Goal: Communication & Community: Ask a question

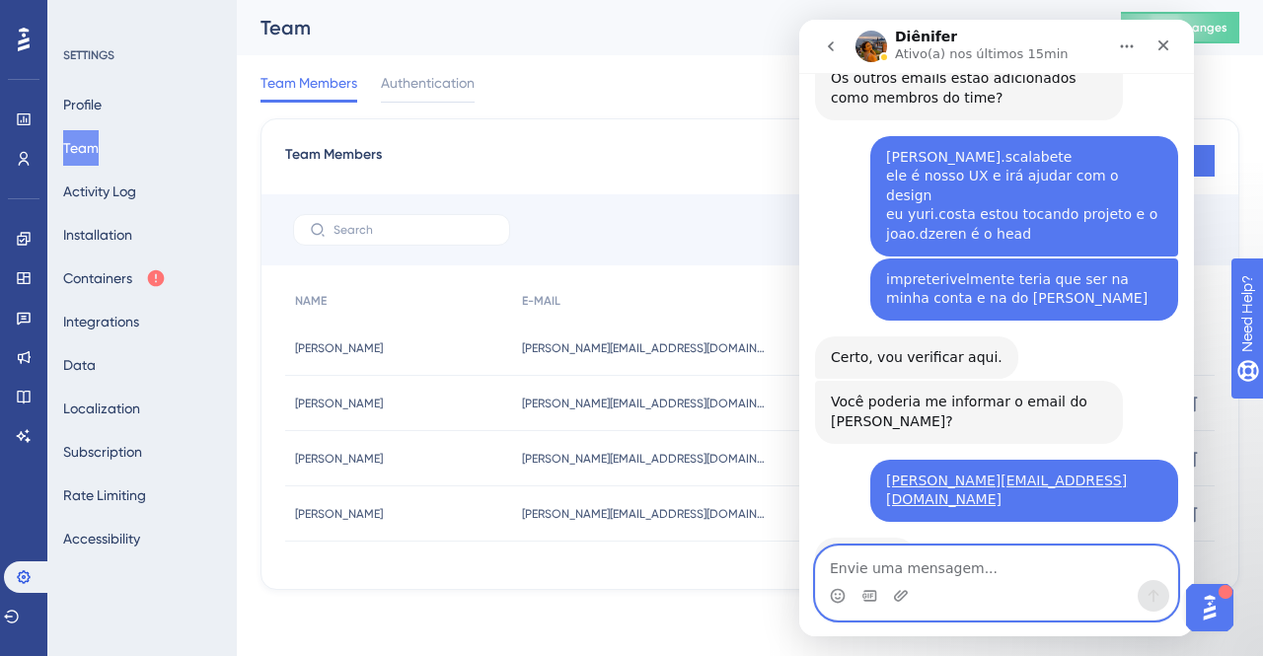
click at [947, 567] on textarea "Envie uma mensagem..." at bounding box center [996, 564] width 361 height 34
type textarea "ok"
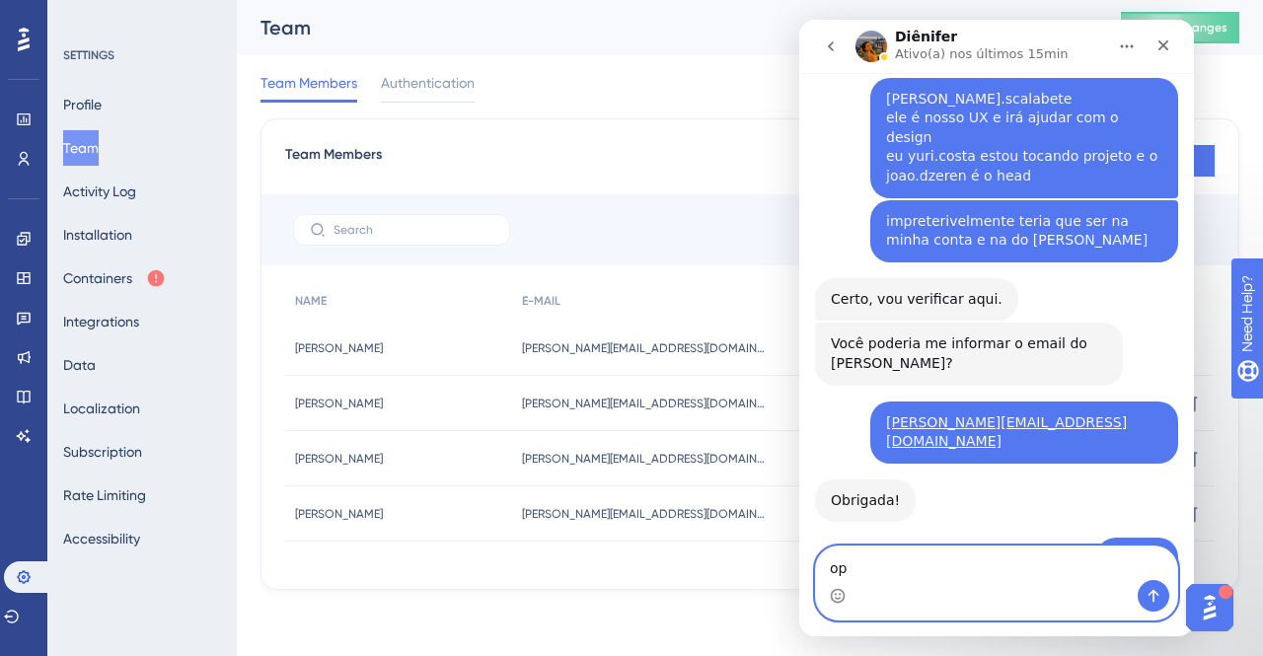
type textarea "o"
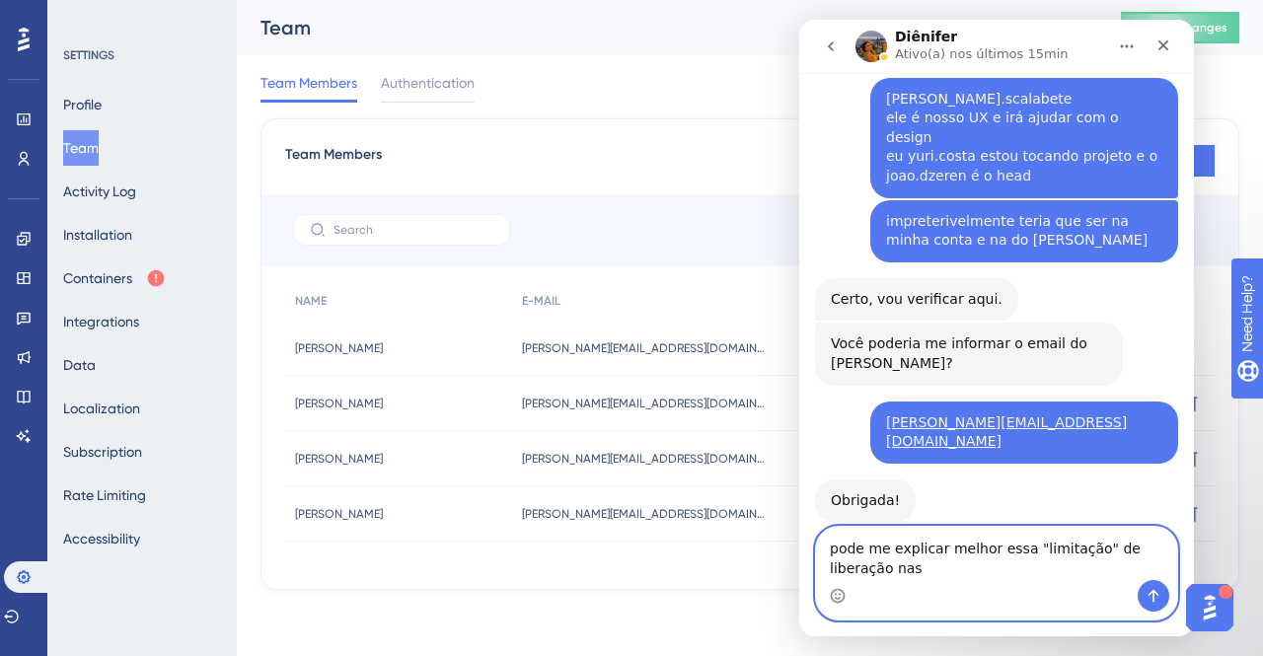
scroll to position [4397, 0]
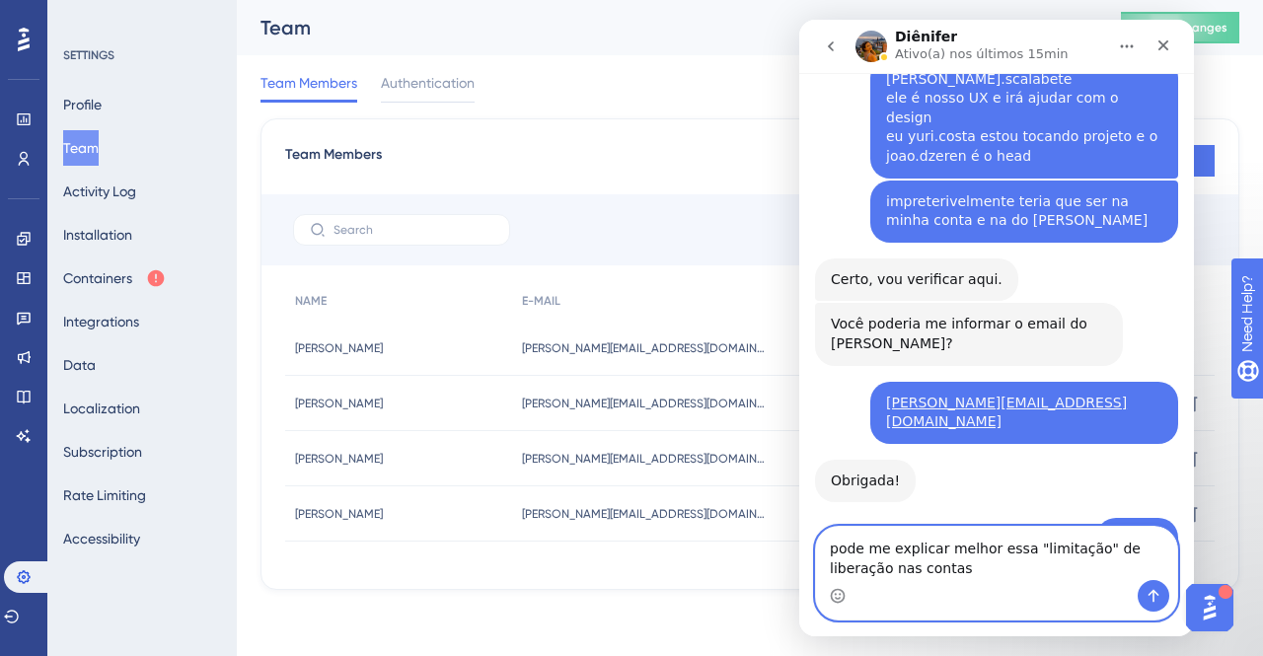
type textarea "pode me explicar melhor essa "limitação" de liberação nas contas?"
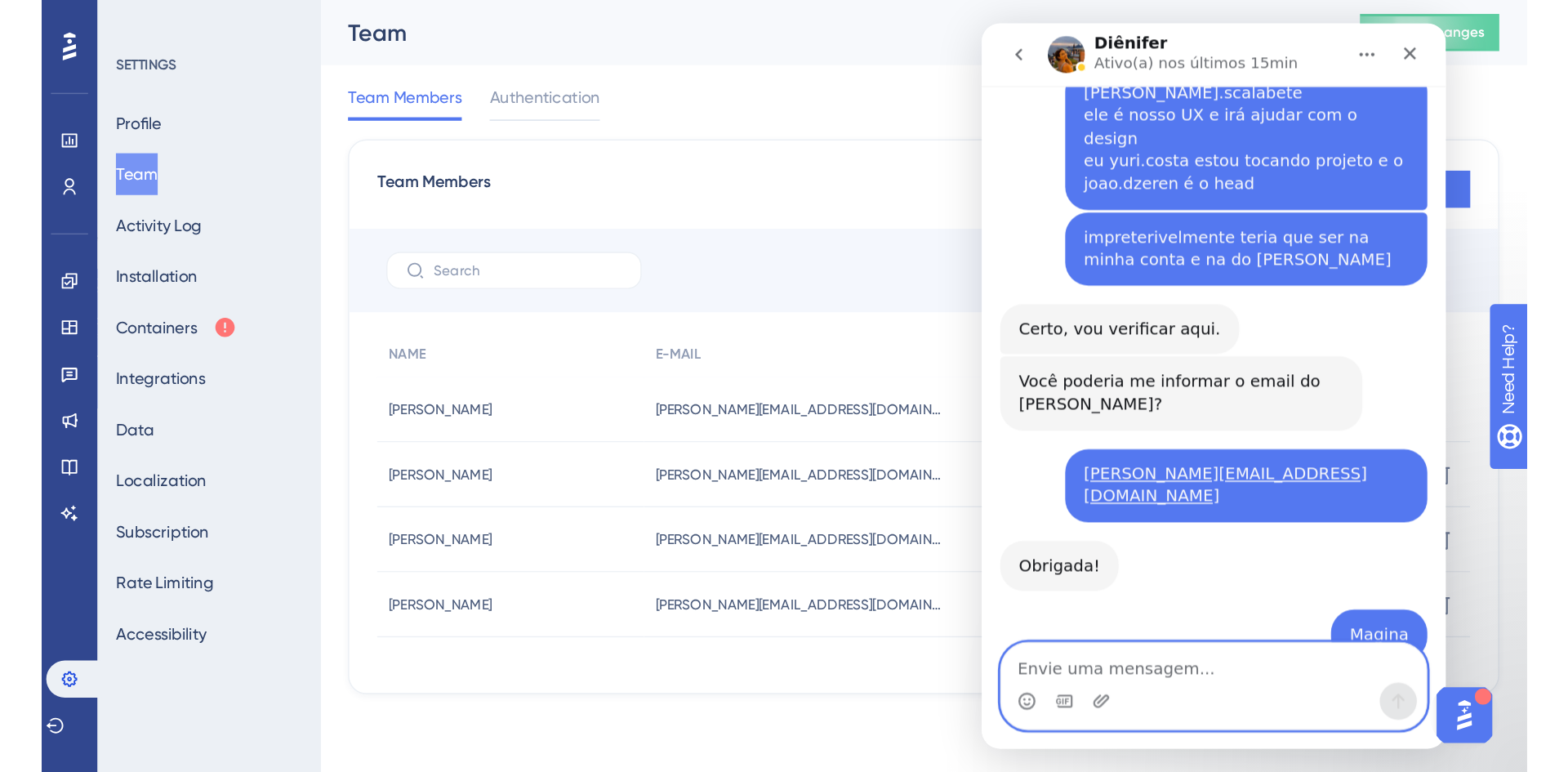
scroll to position [3675, 0]
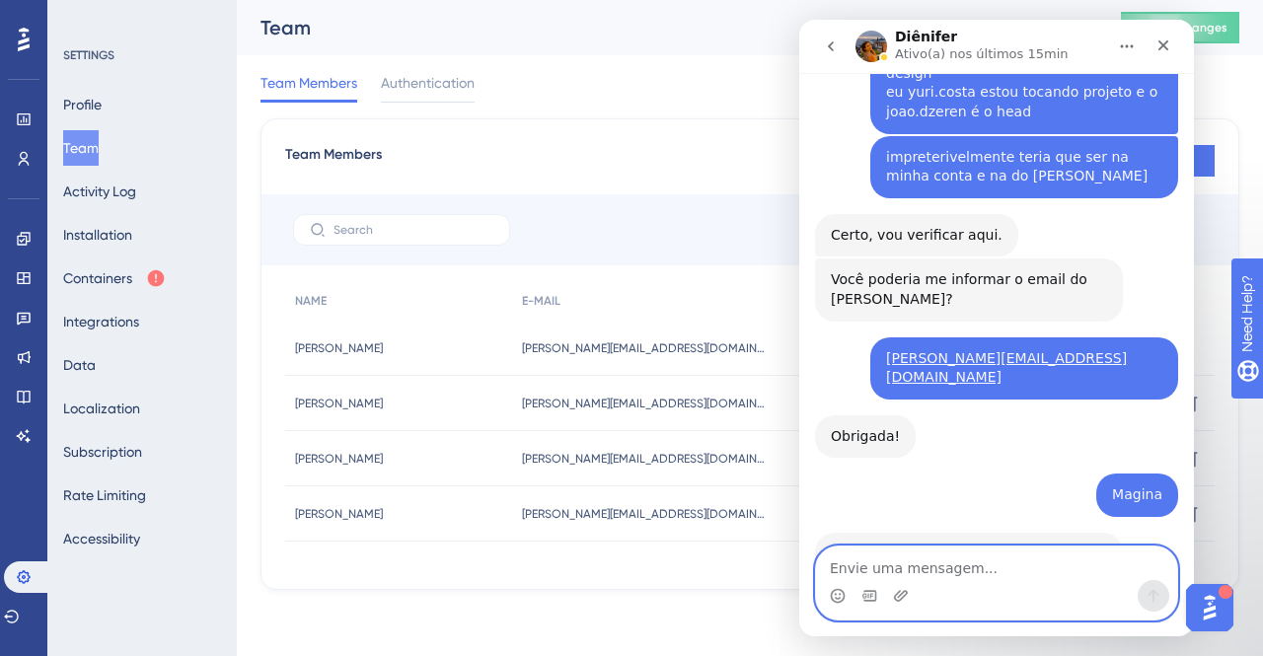
click at [880, 556] on textarea "Envie uma mensagem..." at bounding box center [996, 564] width 361 height 34
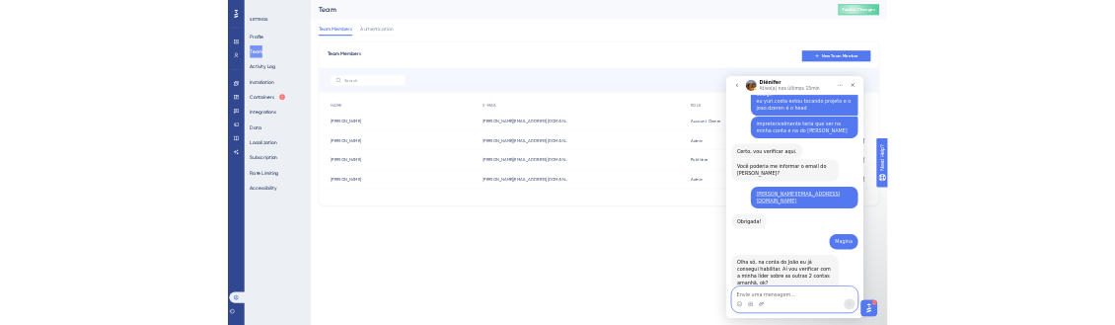
scroll to position [4364, 0]
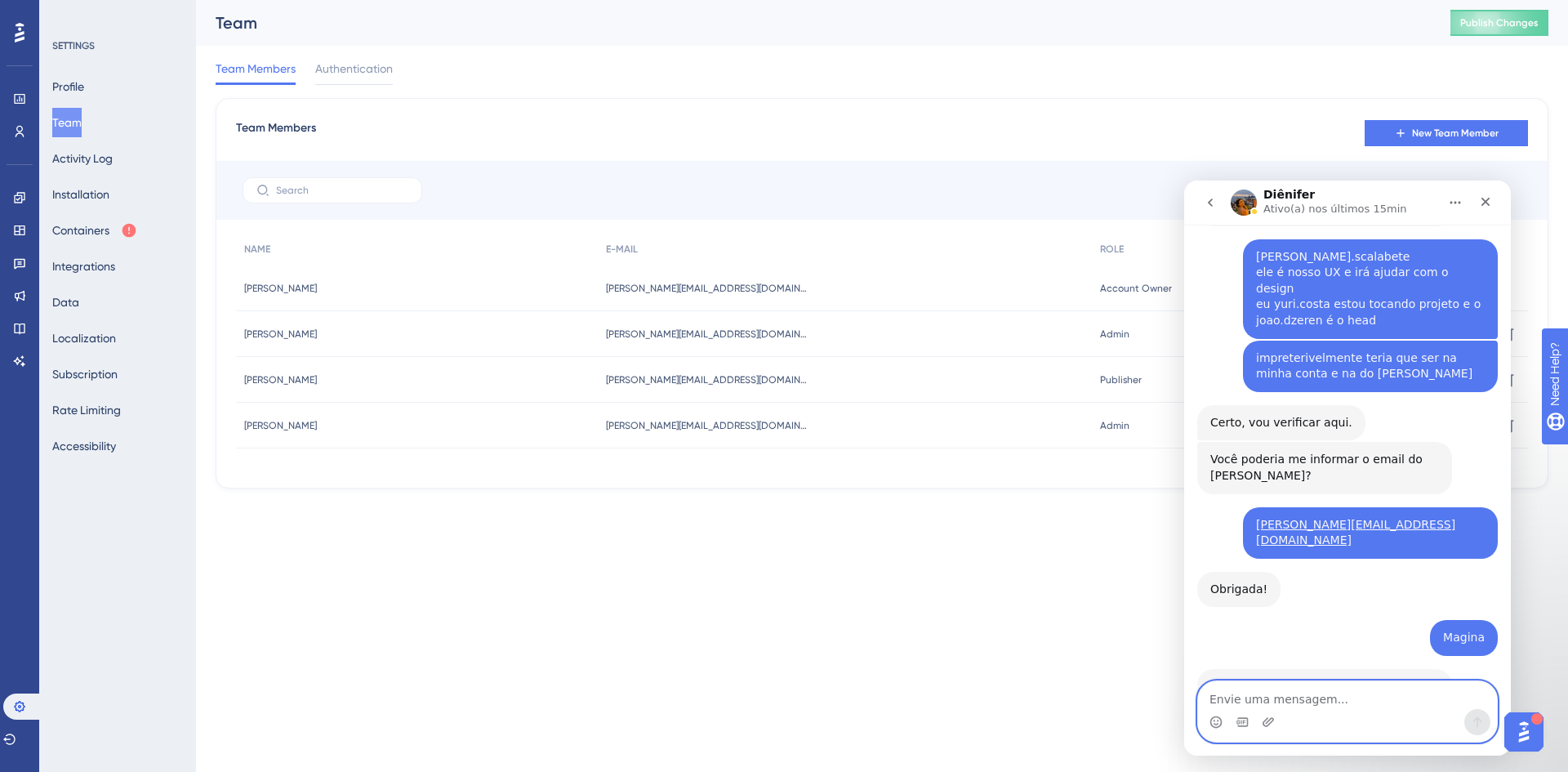
click at [1044, 542] on textarea "Envie uma mensagem..." at bounding box center [1347, 695] width 299 height 28
click at [17, 542] on icon at bounding box center [10, 739] width 13 height 13
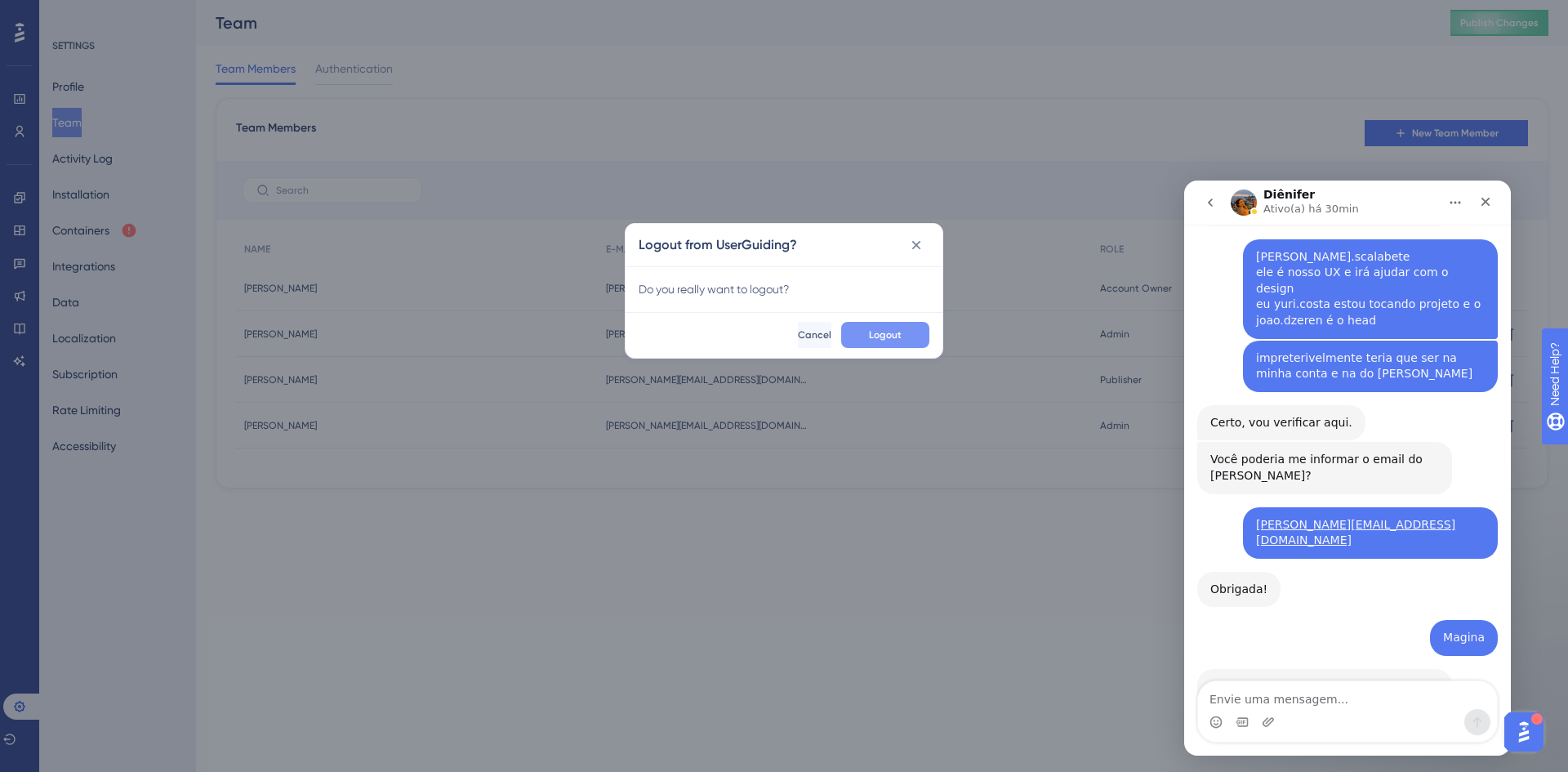
click at [894, 333] on span "Logout" at bounding box center [885, 335] width 32 height 13
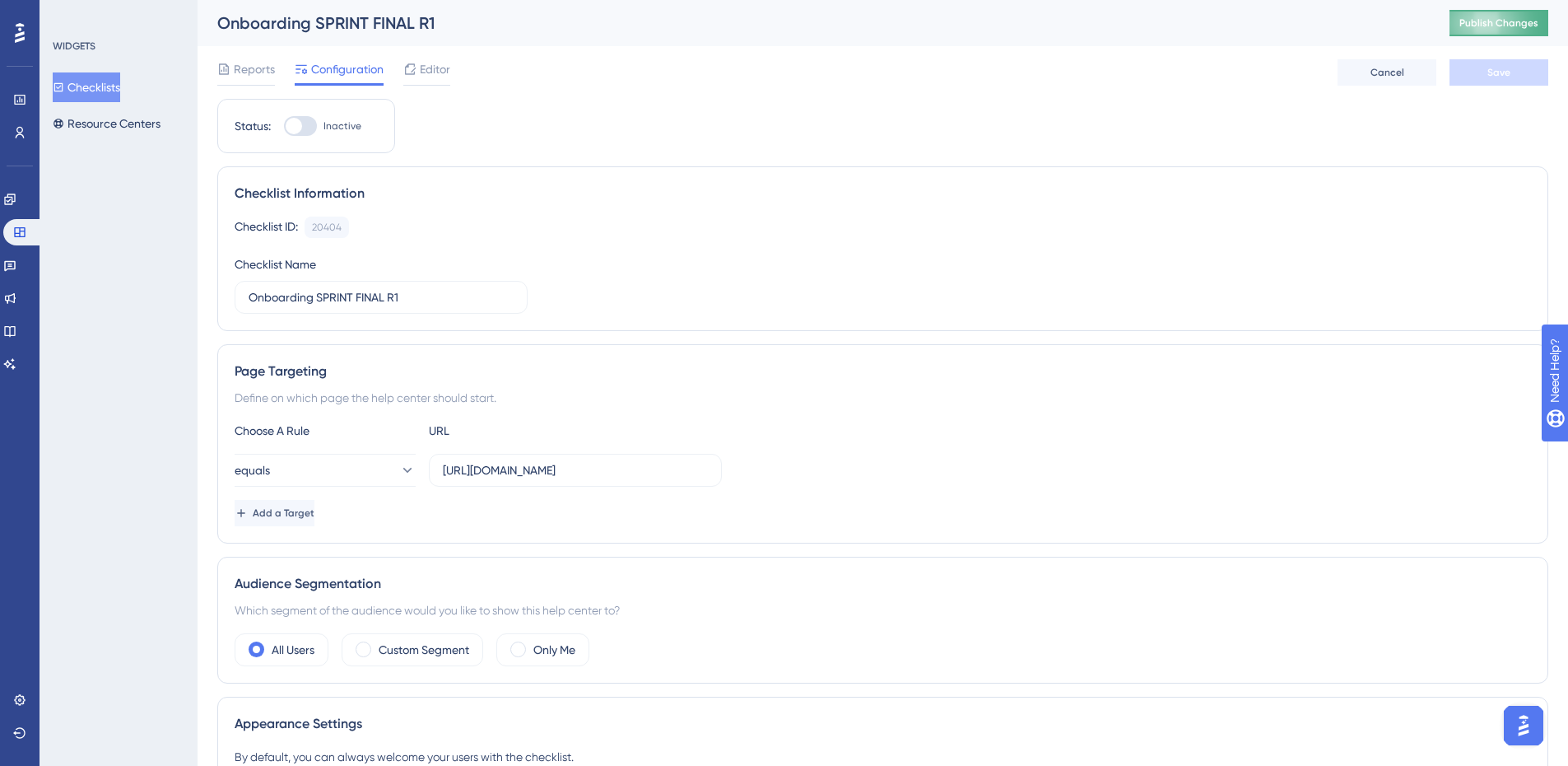
click at [1040, 33] on button "Publish Changes" at bounding box center [1499, 23] width 98 height 27
click at [425, 67] on span "Editor" at bounding box center [435, 69] width 31 height 20
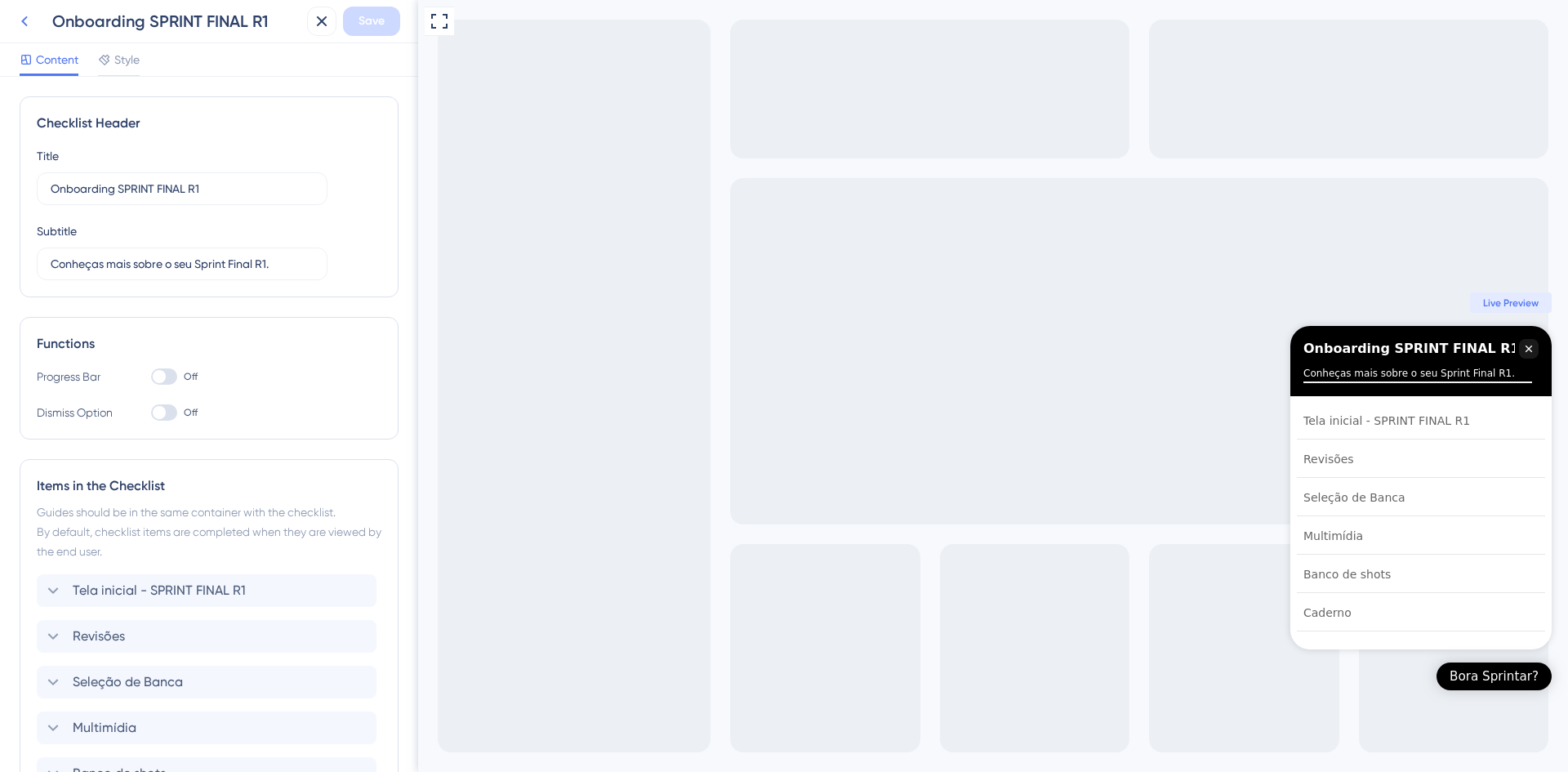
click at [26, 31] on button at bounding box center [25, 22] width 30 height 30
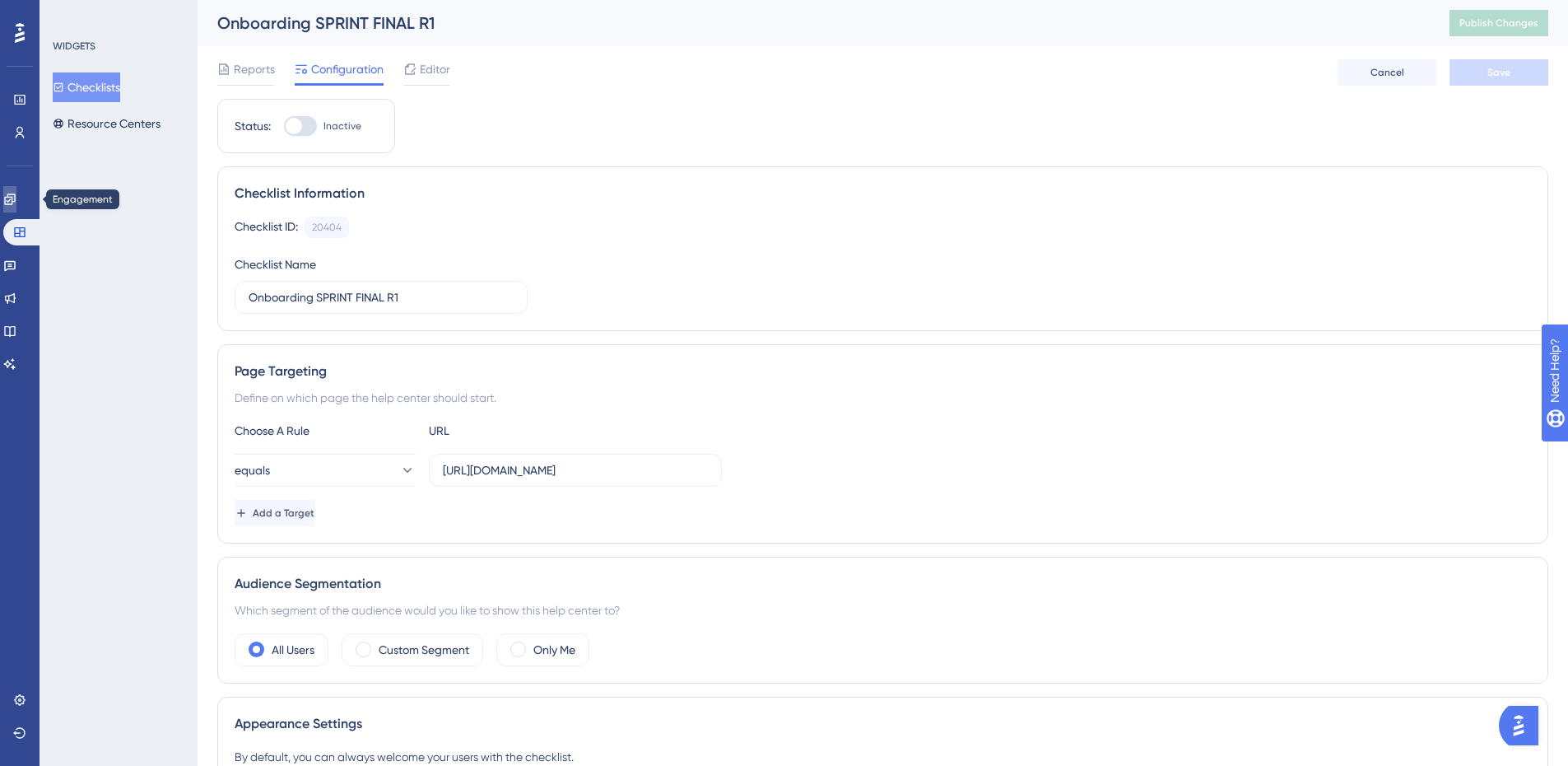
click at [15, 198] on icon at bounding box center [9, 199] width 11 height 11
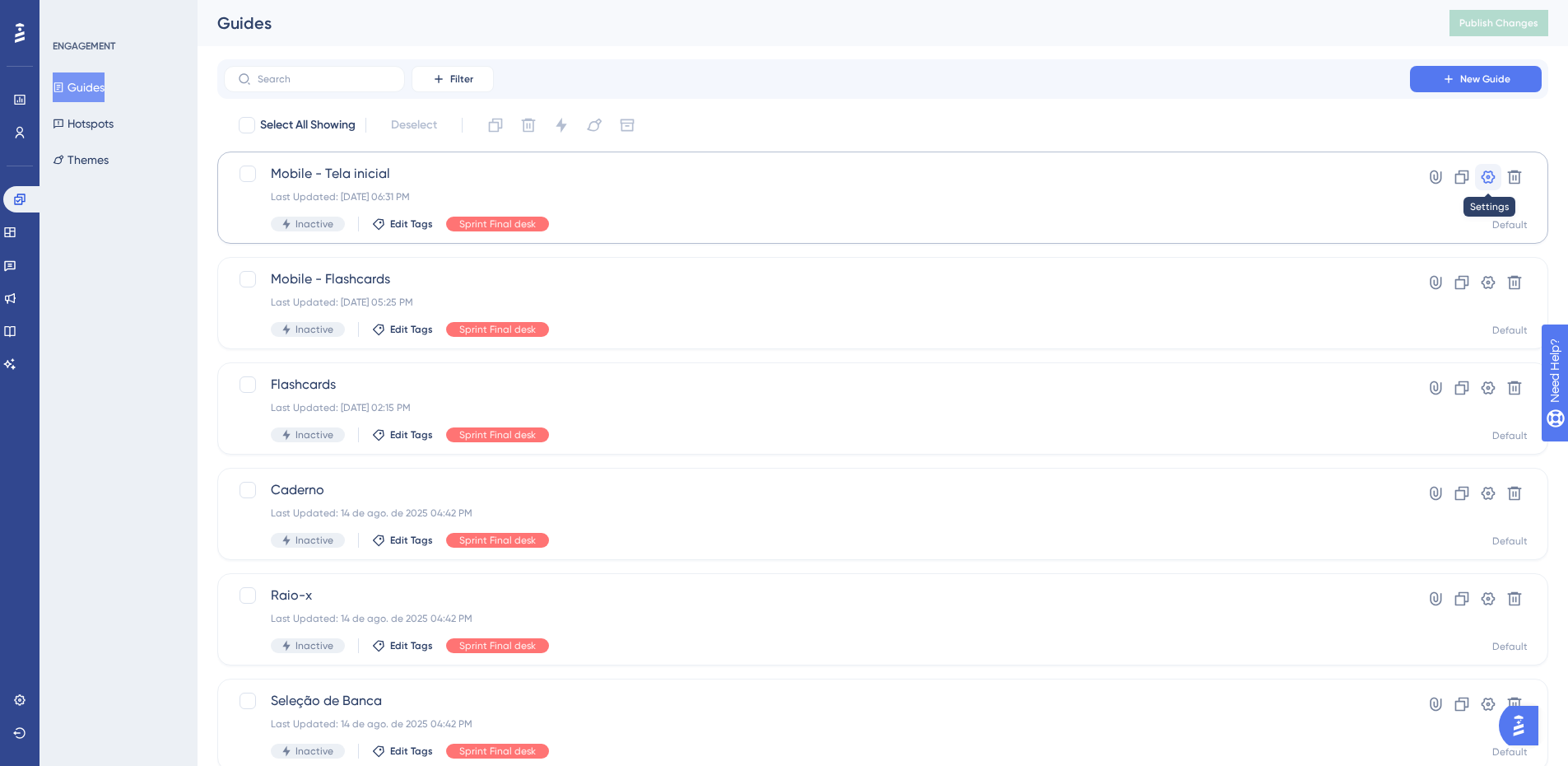
click at [1040, 184] on icon at bounding box center [1488, 177] width 17 height 17
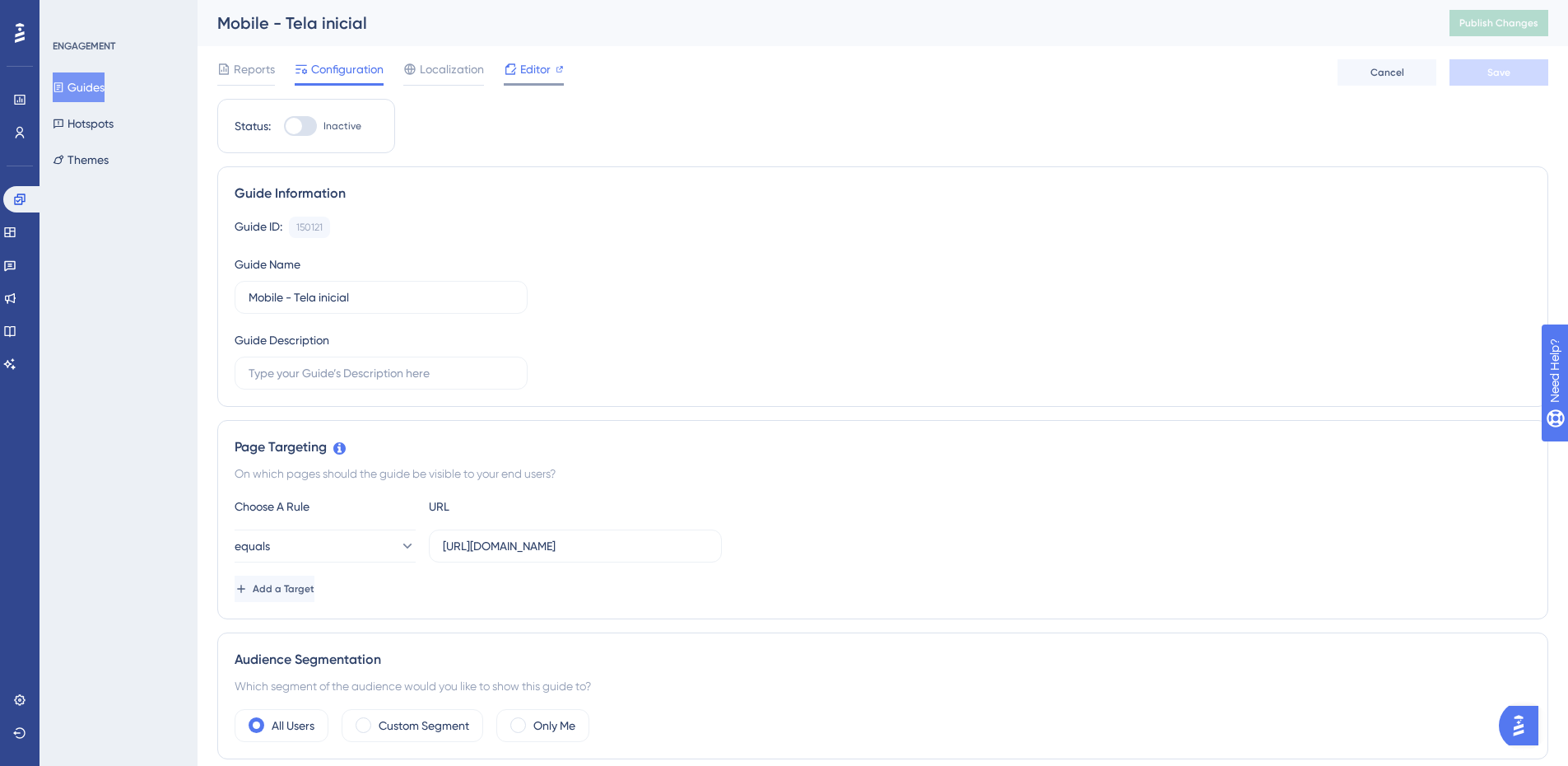
click at [530, 63] on span "Editor" at bounding box center [535, 69] width 31 height 20
